Goal: Navigation & Orientation: Find specific page/section

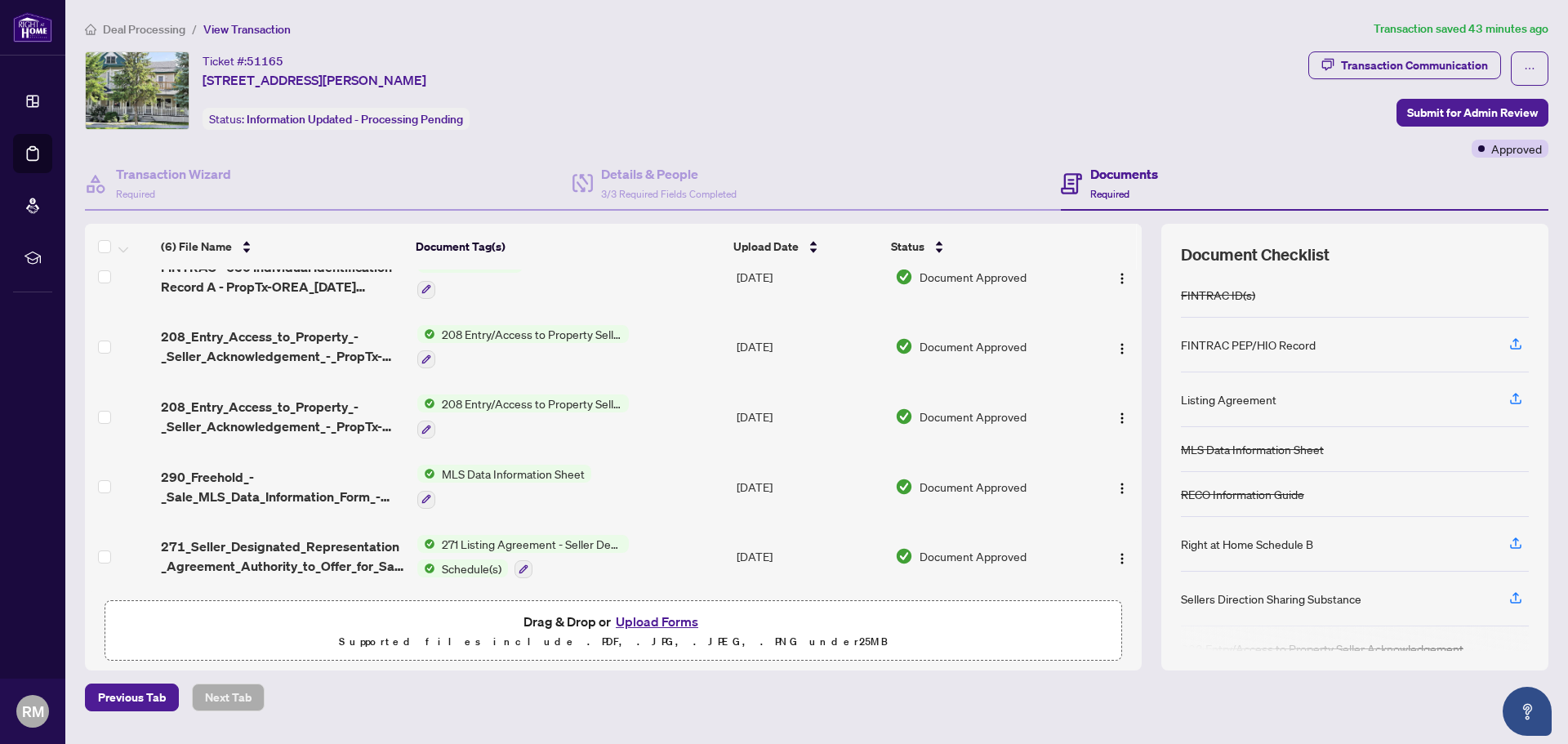
click at [1269, 401] on div "Listing Agreement" at bounding box center [1229, 399] width 95 height 18
click at [1098, 167] on h4 "Documents" at bounding box center [1124, 174] width 68 height 19
click at [1104, 192] on span "Required" at bounding box center [1110, 194] width 39 height 12
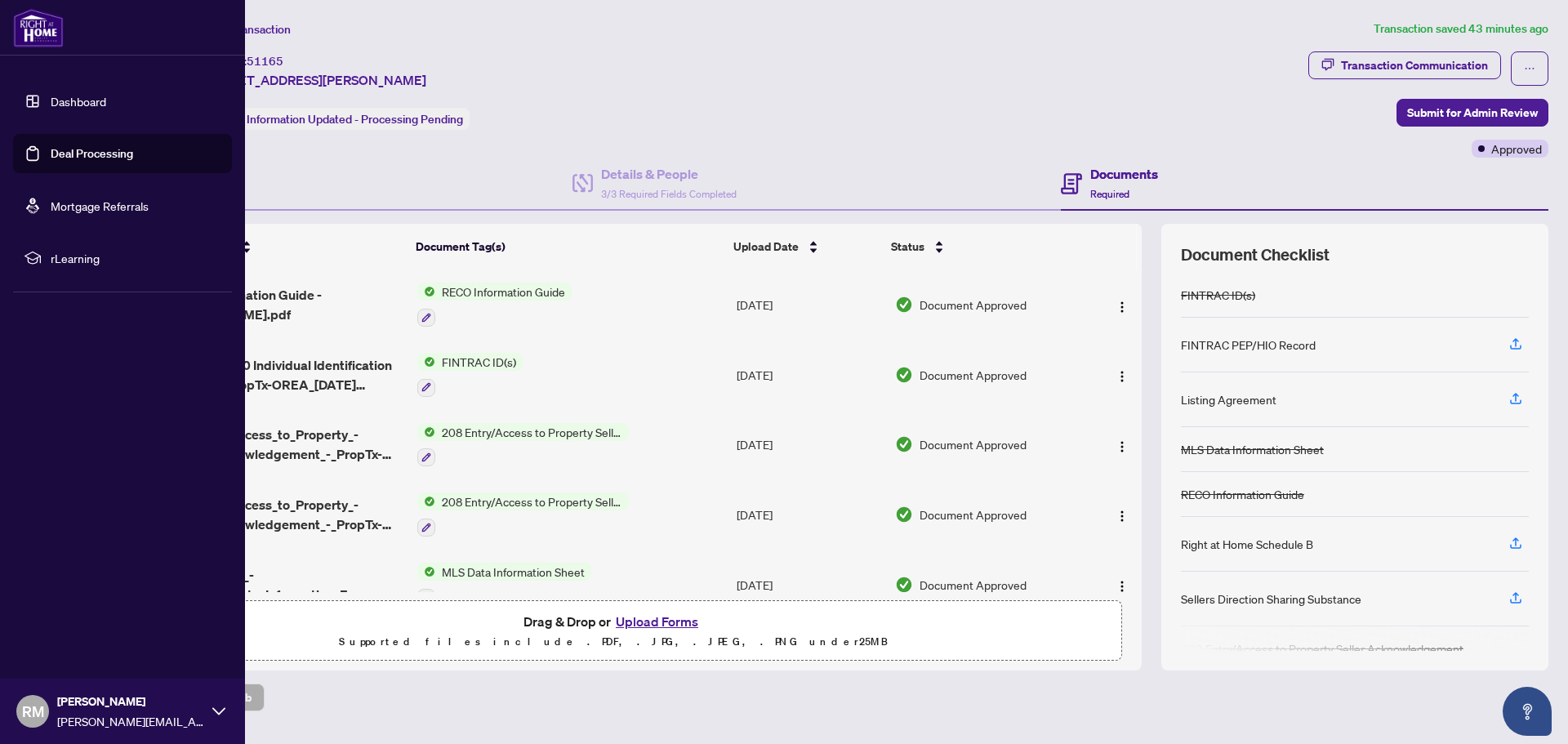
click at [68, 94] on link "Dashboard" at bounding box center [78, 101] width 56 height 15
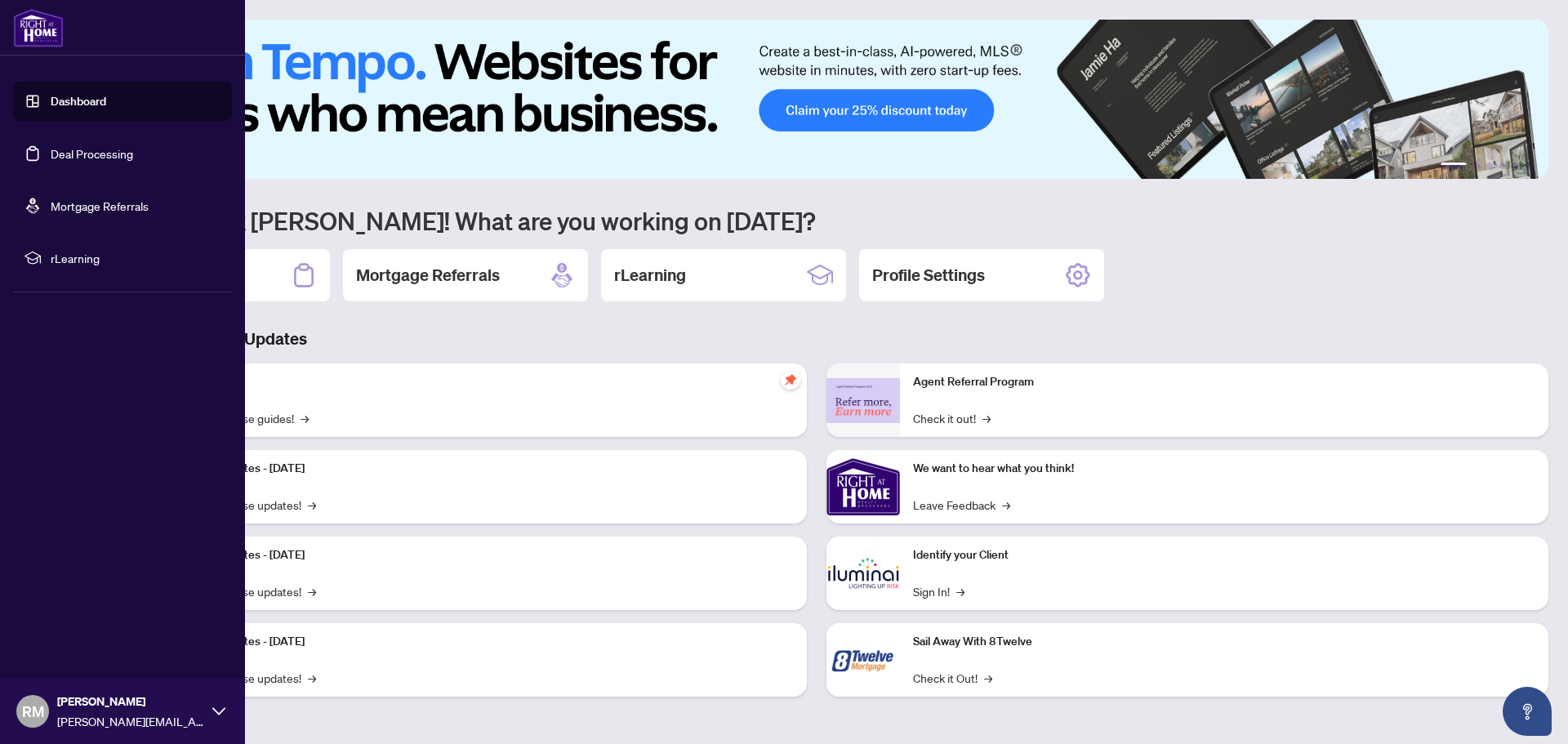
click at [50, 146] on link "Deal Processing" at bounding box center [92, 153] width 83 height 15
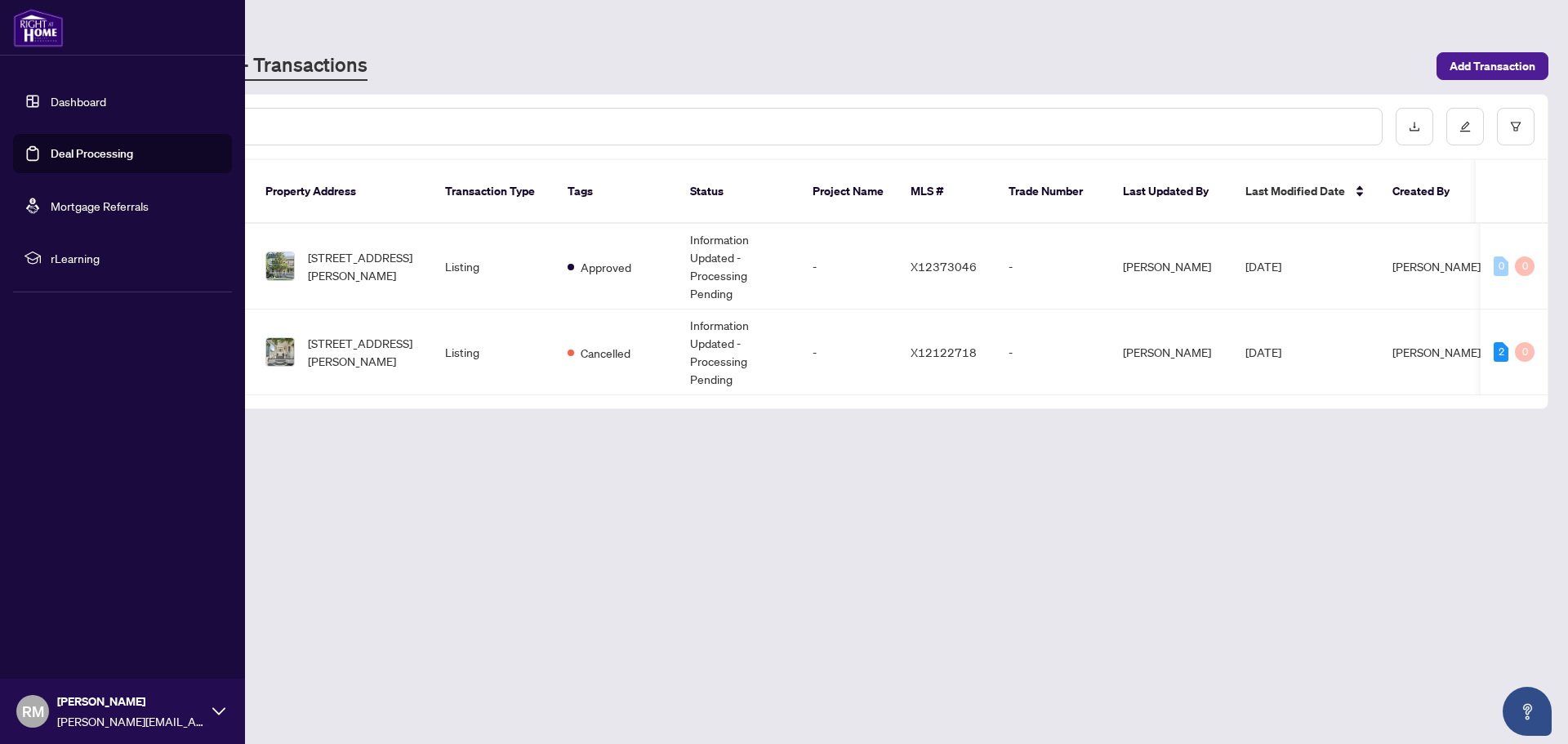
click at [63, 205] on link "Mortgage Referrals" at bounding box center [99, 205] width 98 height 15
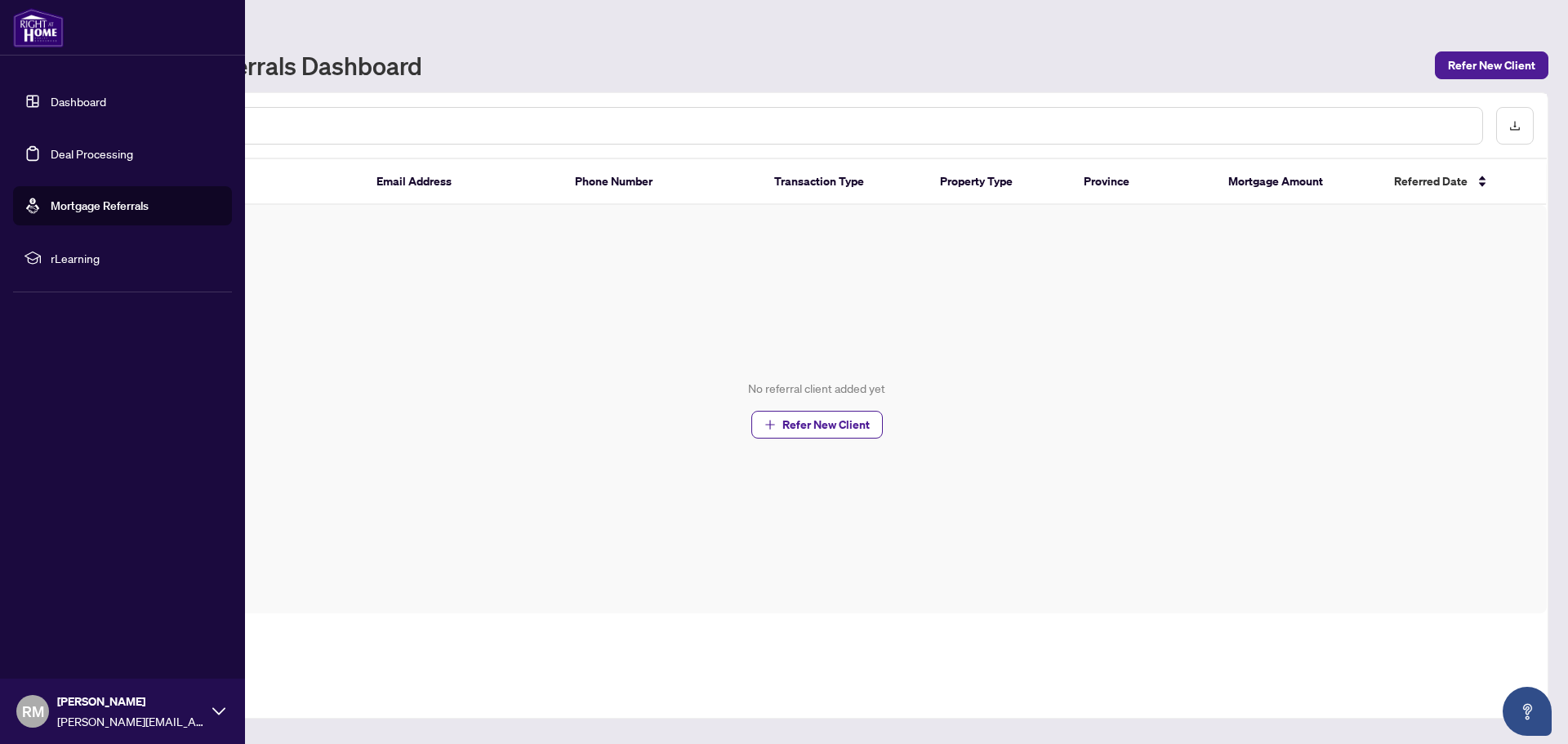
click at [63, 255] on span "rLearning" at bounding box center [135, 258] width 170 height 18
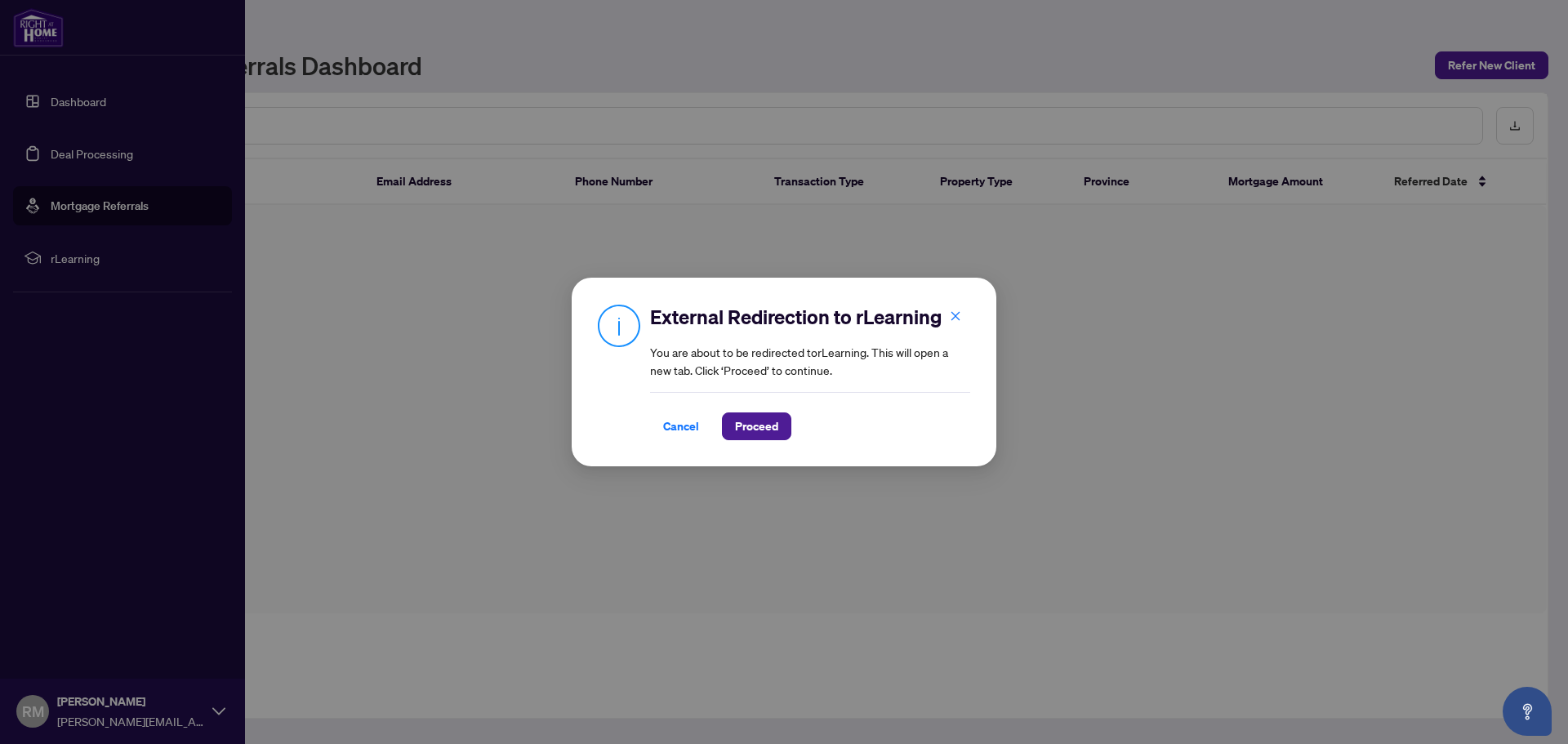
click at [77, 104] on div "External Redirection to rLearning You are about to be redirected to rLearning .…" at bounding box center [784, 372] width 1568 height 744
click at [688, 425] on span "Cancel" at bounding box center [680, 427] width 36 height 26
